Goal: Task Accomplishment & Management: Use online tool/utility

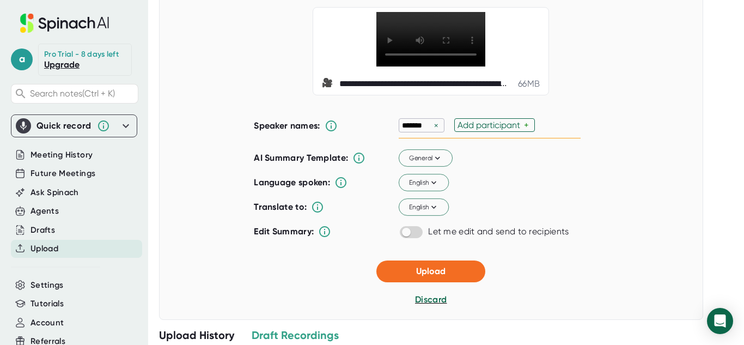
scroll to position [77, 0]
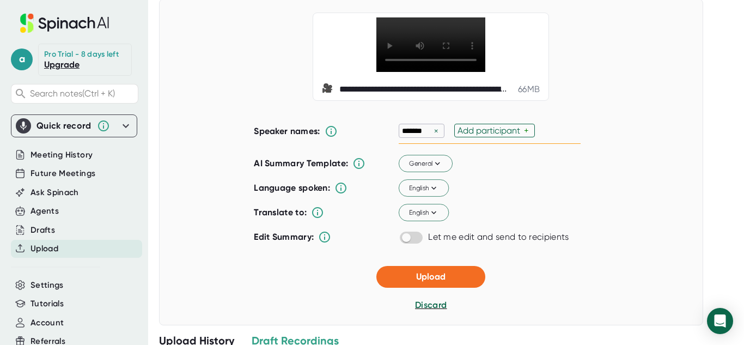
click at [436, 132] on div "×" at bounding box center [437, 131] width 10 height 10
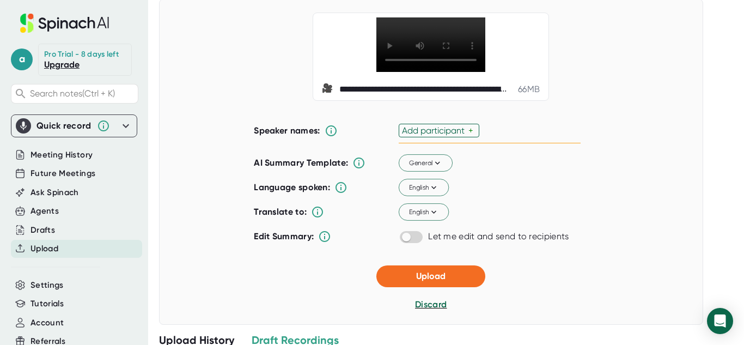
click at [434, 132] on div "Add participant" at bounding box center [435, 130] width 66 height 10
type input "Prof [PERSON_NAME]"
click at [533, 163] on div "General" at bounding box center [467, 163] width 137 height 17
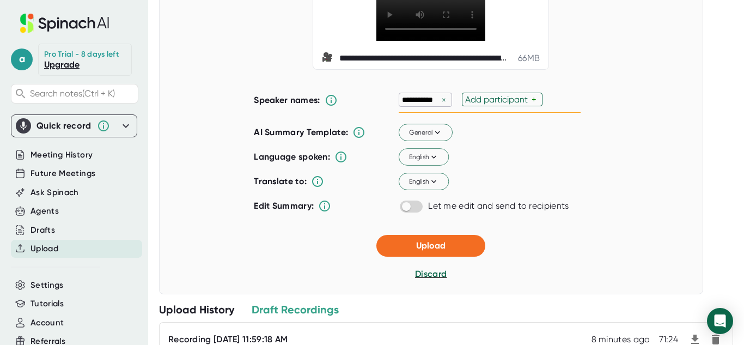
scroll to position [110, 0]
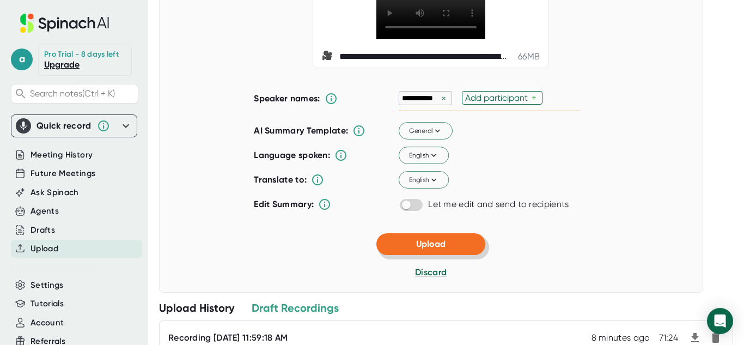
click at [436, 243] on span "Upload" at bounding box center [430, 244] width 29 height 10
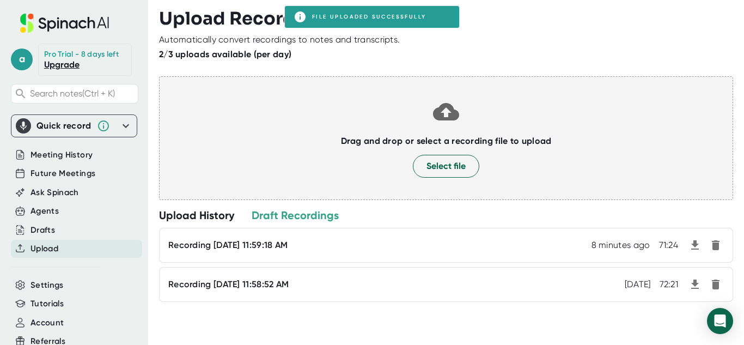
scroll to position [0, 0]
click at [70, 157] on span "Meeting History" at bounding box center [62, 155] width 62 height 13
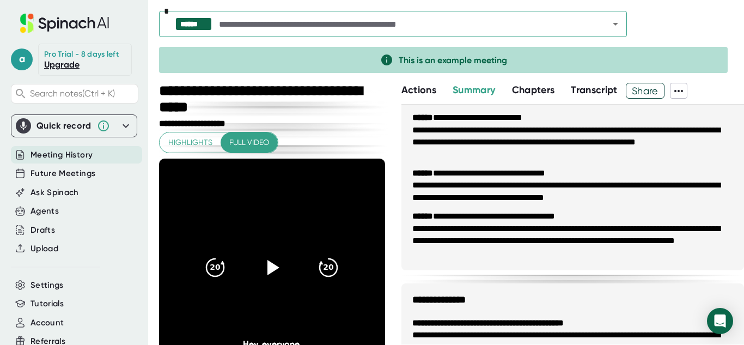
scroll to position [759, 0]
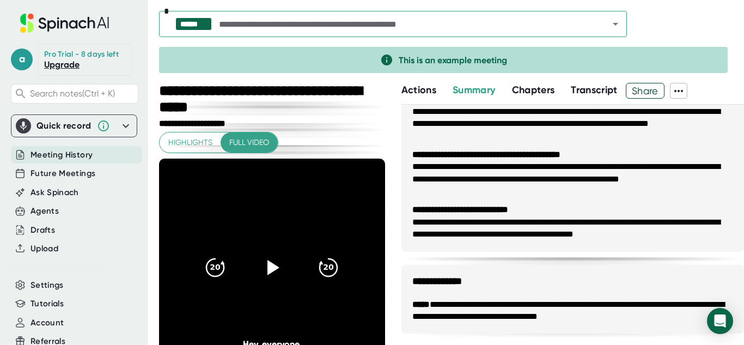
click at [550, 95] on span "Chapters" at bounding box center [533, 90] width 43 height 12
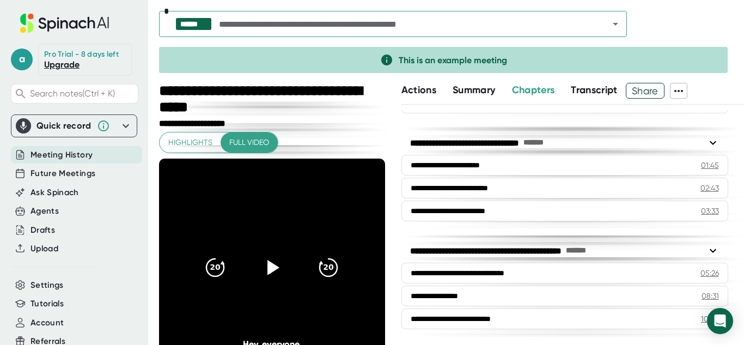
scroll to position [215, 0]
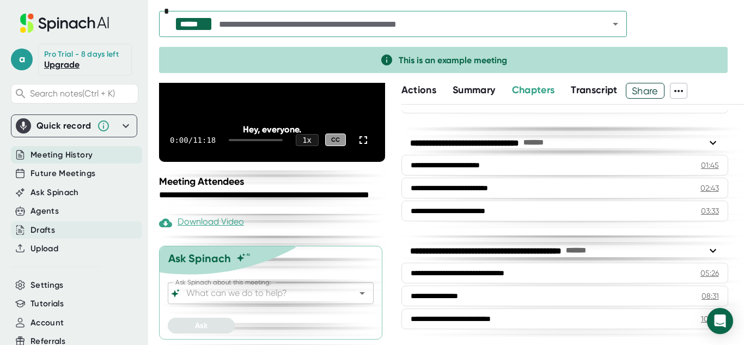
click at [63, 230] on div "Drafts" at bounding box center [76, 230] width 131 height 18
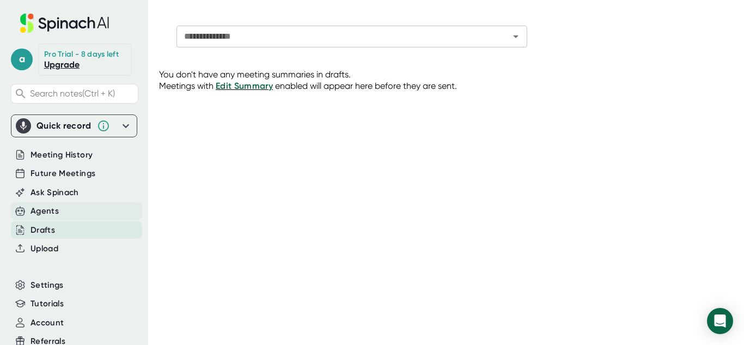
scroll to position [35, 0]
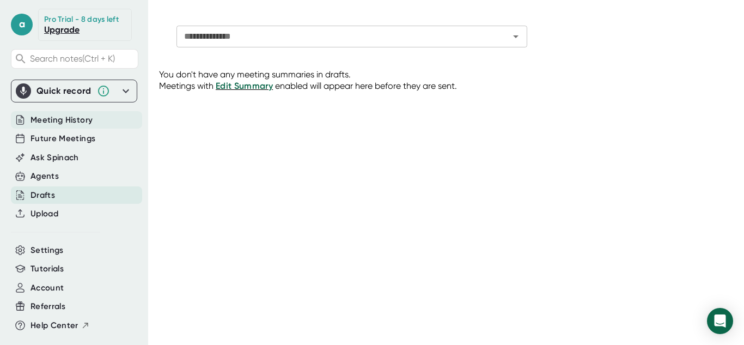
click at [85, 122] on span "Meeting History" at bounding box center [62, 120] width 62 height 13
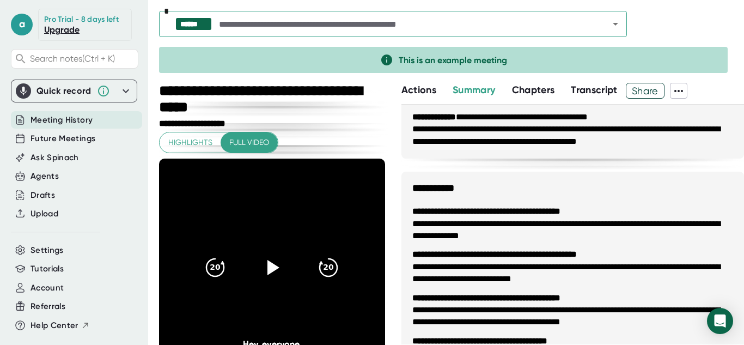
scroll to position [50, 0]
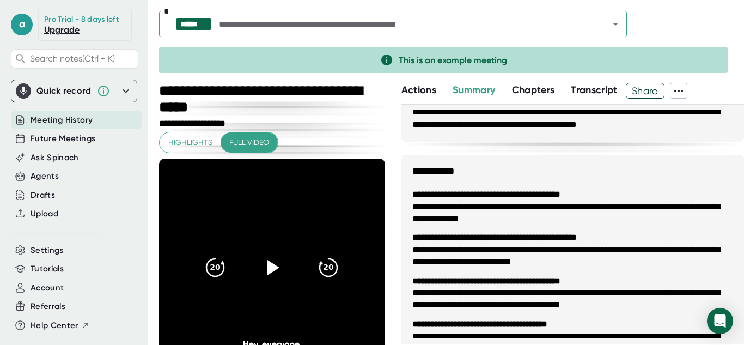
click at [685, 91] on icon at bounding box center [678, 90] width 13 height 13
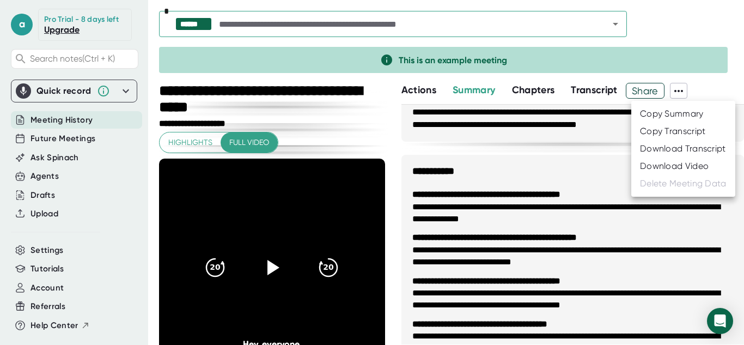
click at [687, 91] on div at bounding box center [372, 172] width 744 height 345
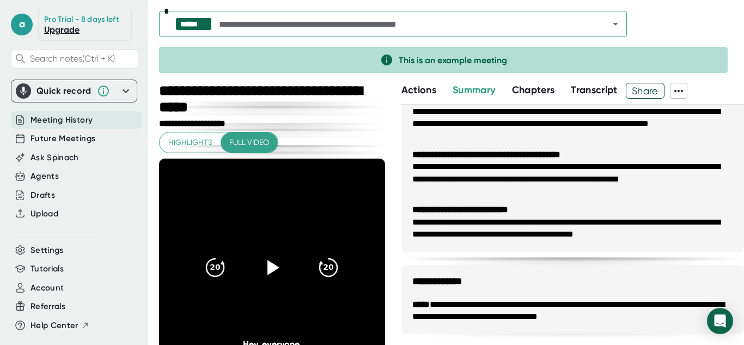
scroll to position [215, 0]
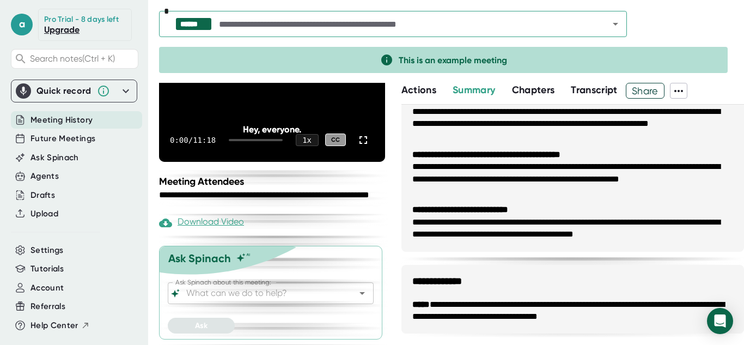
click at [586, 90] on span "Transcript" at bounding box center [594, 90] width 47 height 12
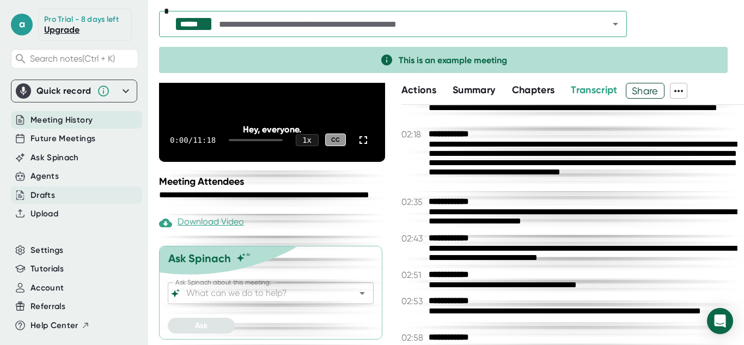
click at [93, 189] on div "Drafts" at bounding box center [76, 195] width 131 height 18
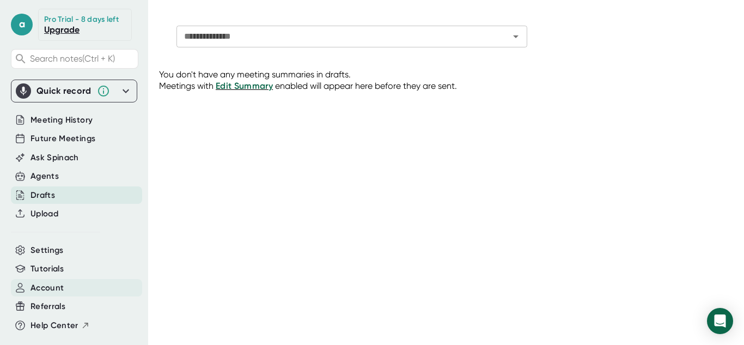
click at [53, 289] on span "Account" at bounding box center [47, 288] width 33 height 13
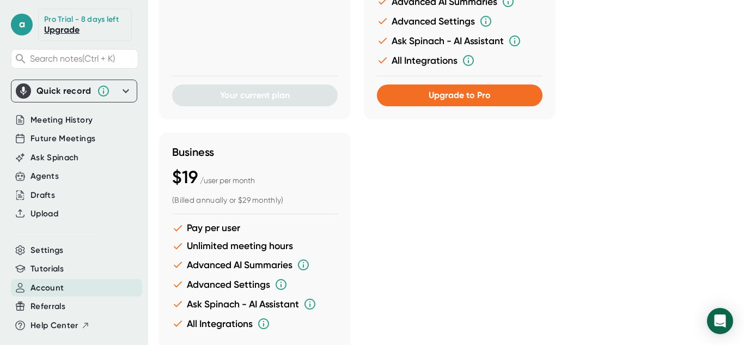
scroll to position [431, 0]
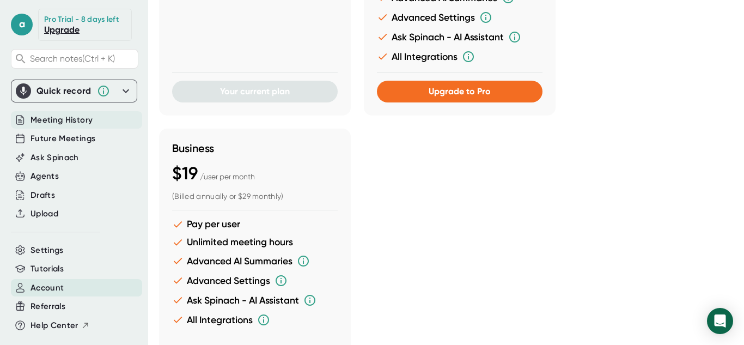
click at [75, 117] on span "Meeting History" at bounding box center [62, 120] width 62 height 13
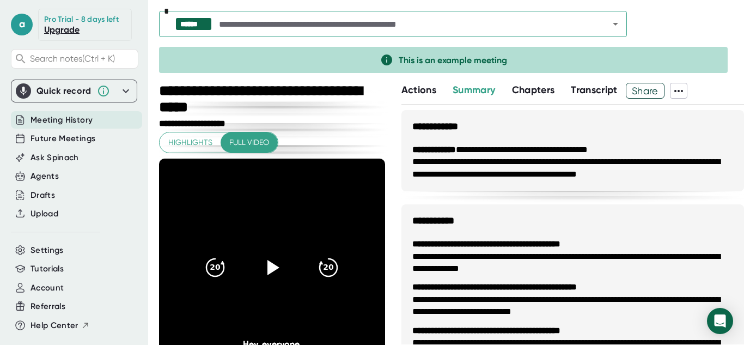
scroll to position [759, 0]
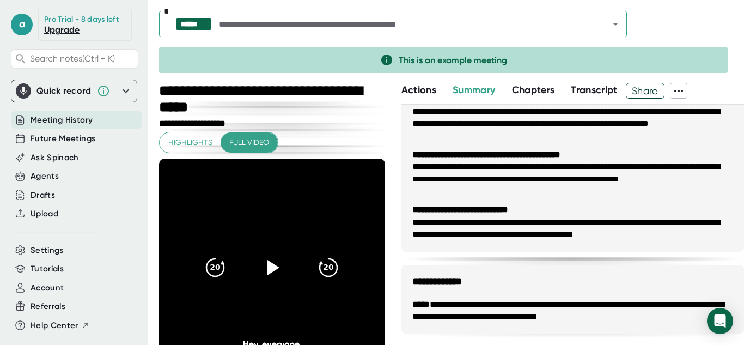
click at [529, 96] on button "Chapters" at bounding box center [533, 90] width 43 height 15
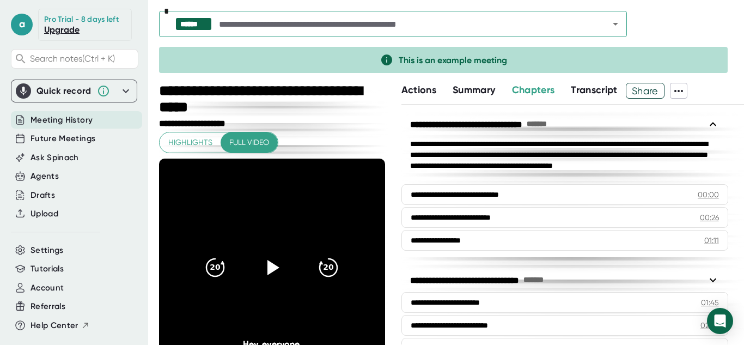
scroll to position [137, 0]
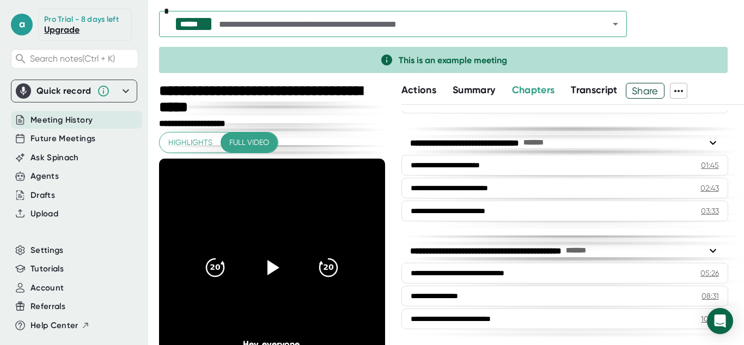
click at [427, 92] on span "Actions" at bounding box center [419, 90] width 35 height 12
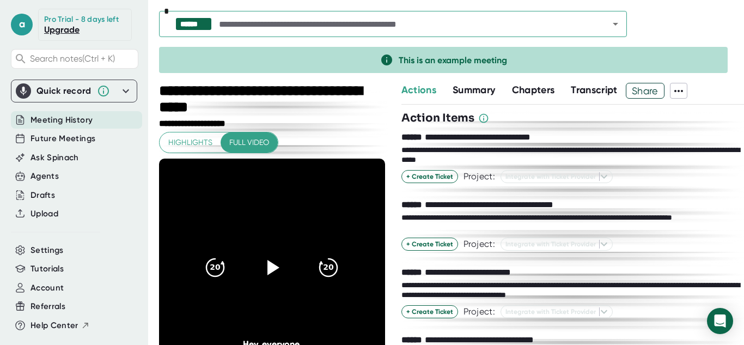
click at [427, 92] on span "Actions" at bounding box center [419, 90] width 35 height 12
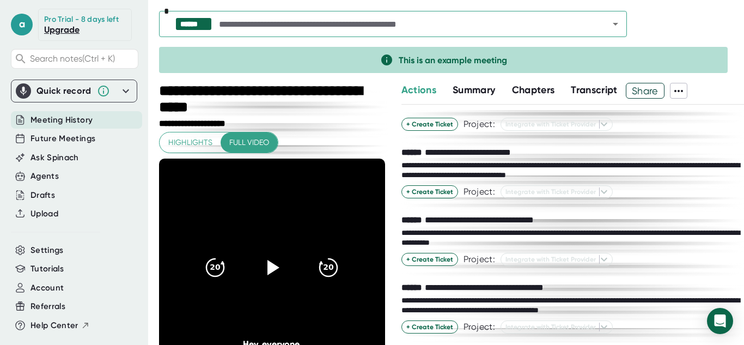
scroll to position [125, 0]
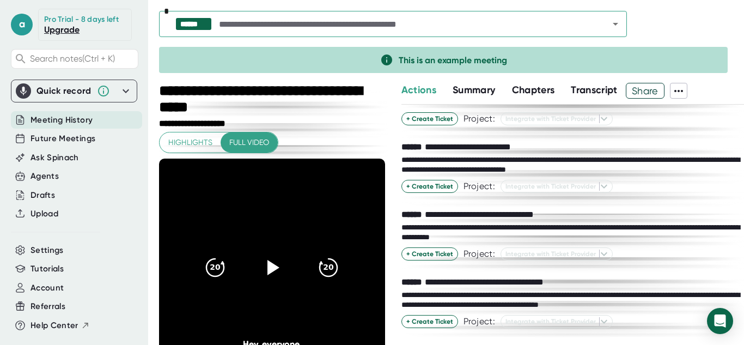
click at [597, 81] on div at bounding box center [451, 79] width 585 height 5
click at [677, 90] on icon at bounding box center [678, 90] width 13 height 13
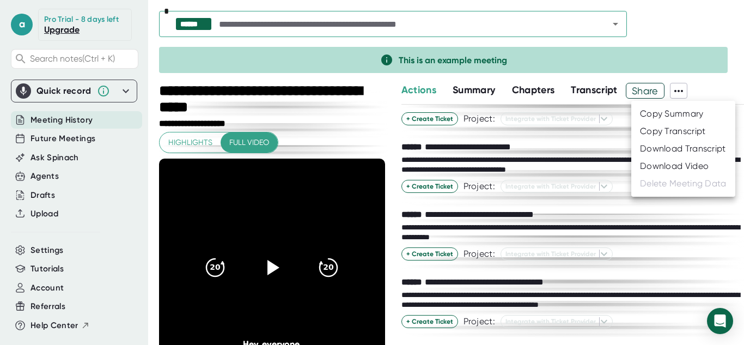
click at [355, 15] on div at bounding box center [372, 172] width 744 height 345
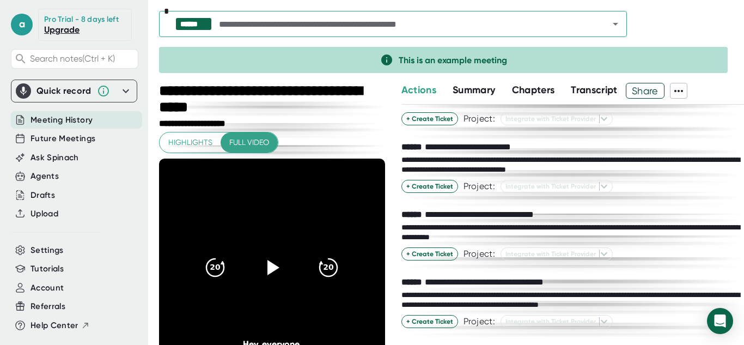
click at [365, 21] on input "text" at bounding box center [404, 23] width 375 height 15
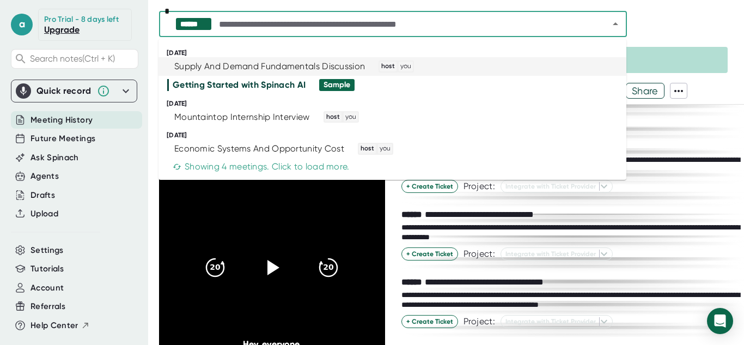
click at [260, 65] on div "Supply And Demand Fundamentals Discussion" at bounding box center [269, 66] width 191 height 11
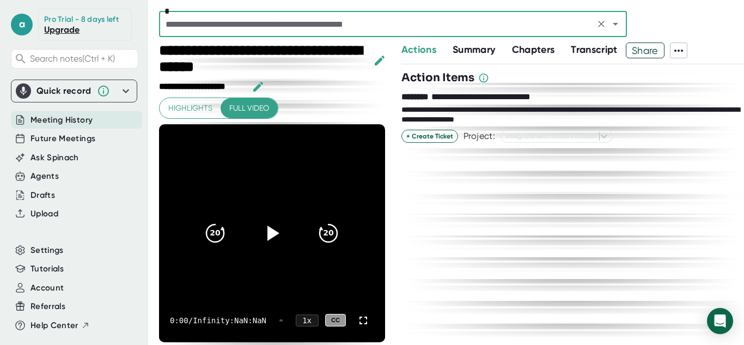
click at [480, 47] on span "Summary" at bounding box center [474, 50] width 43 height 12
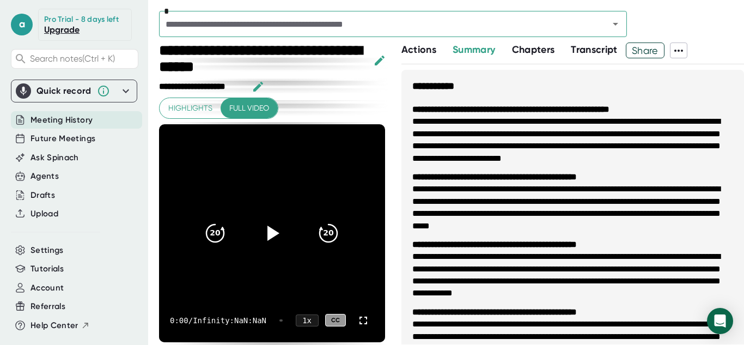
click at [535, 47] on span "Chapters" at bounding box center [533, 50] width 43 height 12
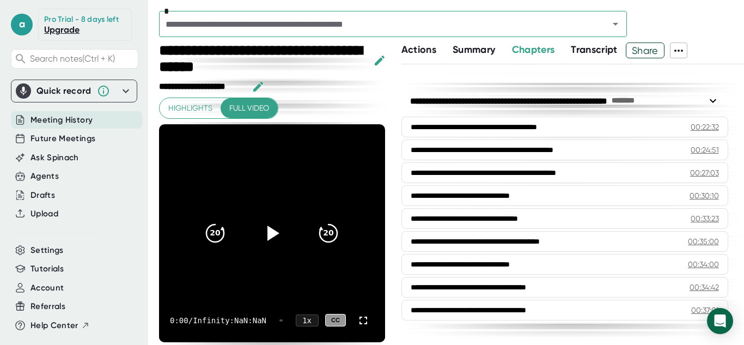
scroll to position [959, 0]
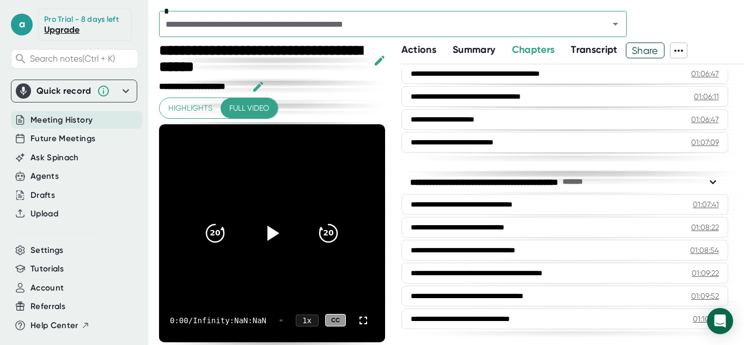
click at [482, 50] on span "Summary" at bounding box center [474, 50] width 43 height 12
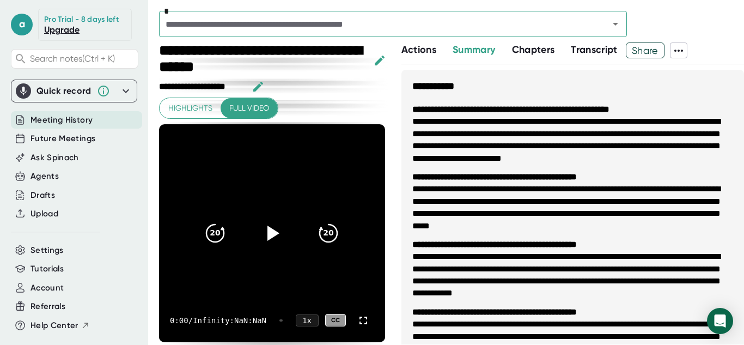
click at [539, 44] on span "Chapters" at bounding box center [533, 50] width 43 height 12
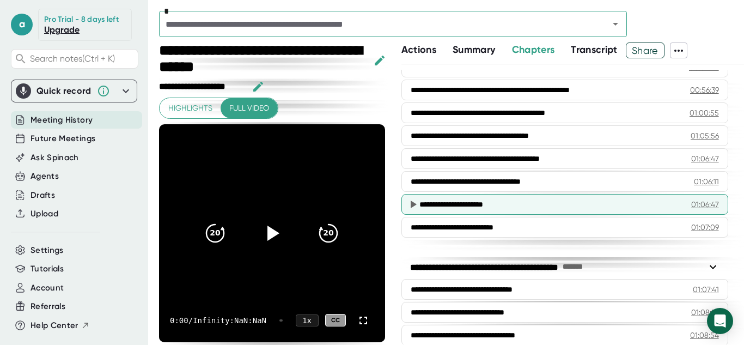
scroll to position [959, 0]
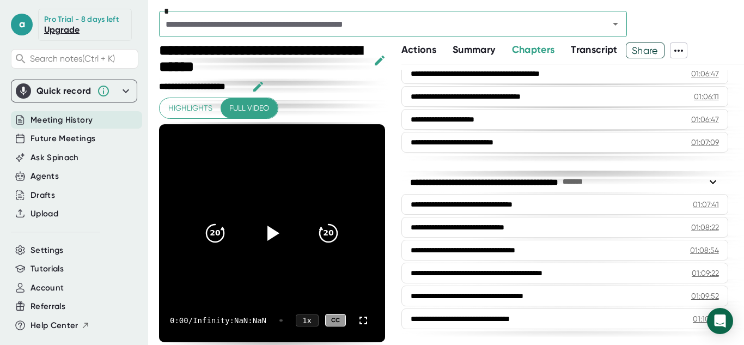
click at [477, 47] on span "Summary" at bounding box center [474, 50] width 43 height 12
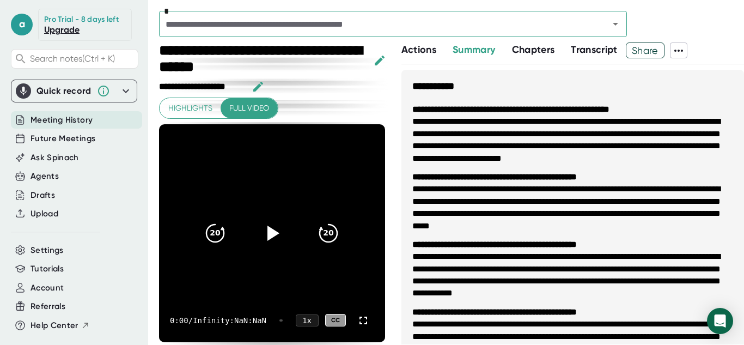
click at [517, 48] on span "Chapters" at bounding box center [533, 50] width 43 height 12
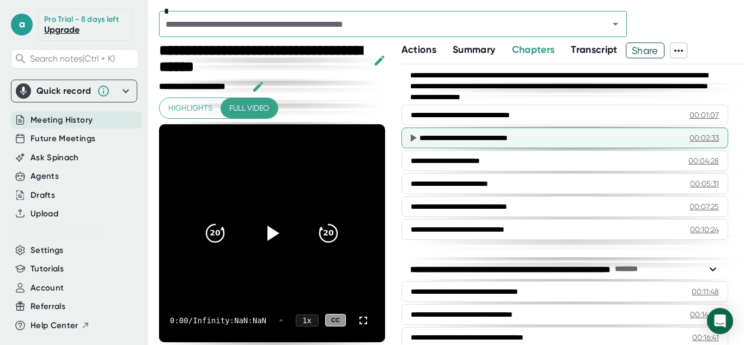
scroll to position [29, 0]
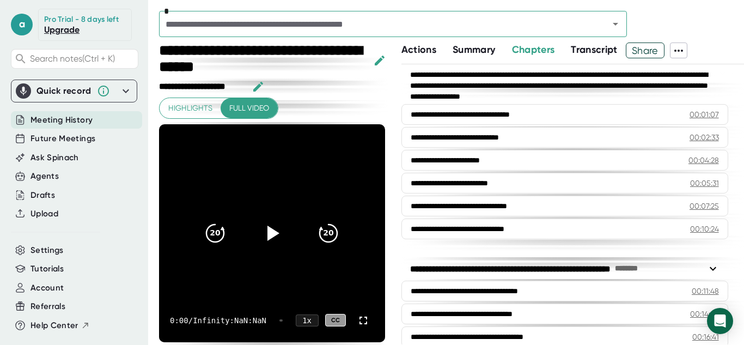
click at [485, 48] on span "Summary" at bounding box center [474, 50] width 43 height 12
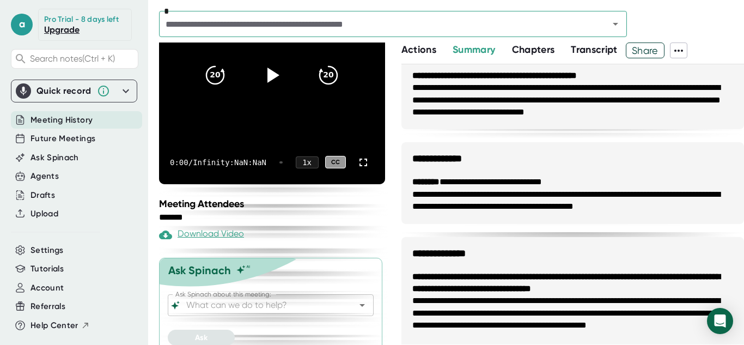
scroll to position [170, 0]
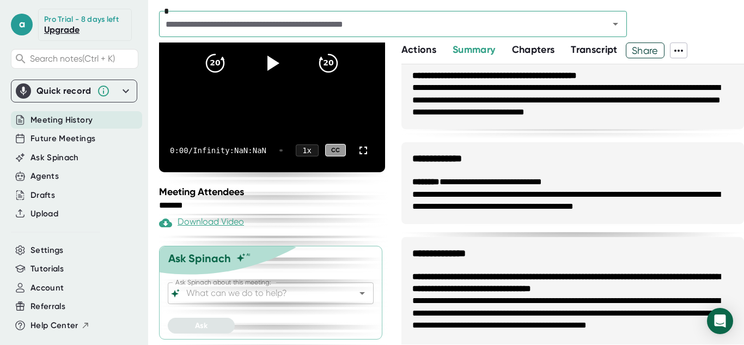
click at [233, 287] on input "Ask Spinach about this meeting:" at bounding box center [261, 293] width 154 height 15
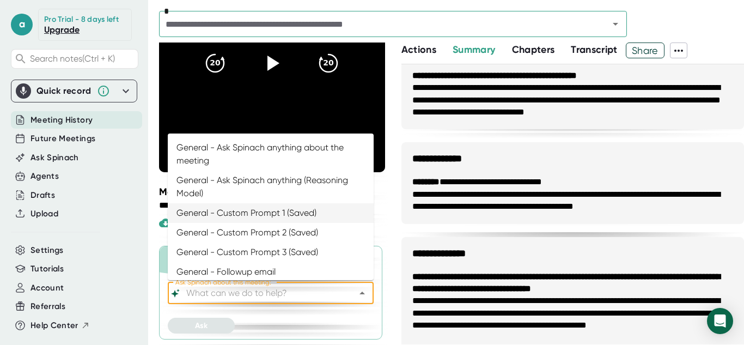
click at [472, 239] on h3 "**********" at bounding box center [573, 248] width 343 height 23
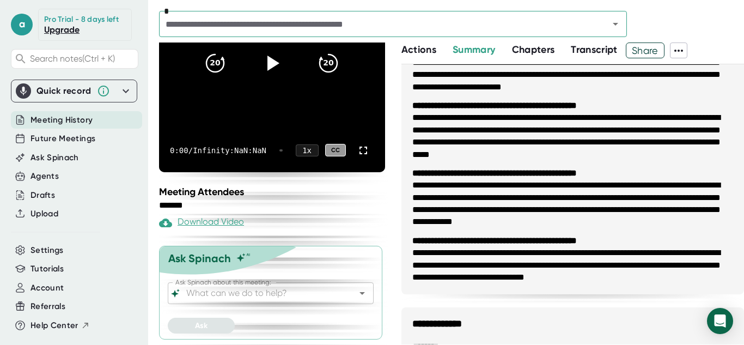
scroll to position [0, 0]
